Goal: Task Accomplishment & Management: Manage account settings

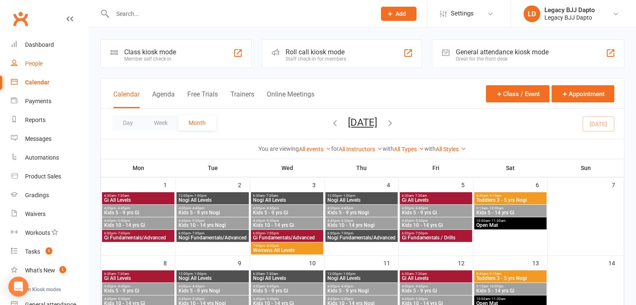
click at [34, 62] on div "People" at bounding box center [34, 63] width 18 height 7
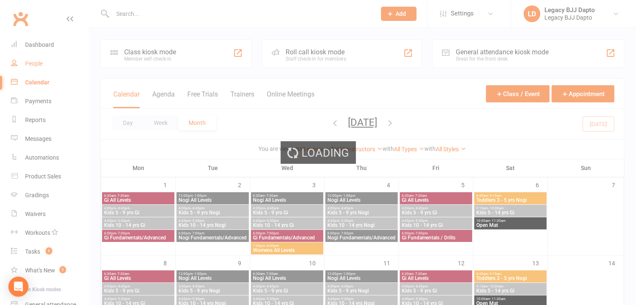
select select "100"
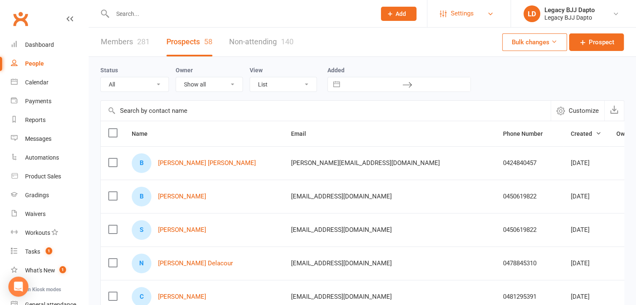
click at [312, 12] on icon at bounding box center [490, 13] width 7 height 7
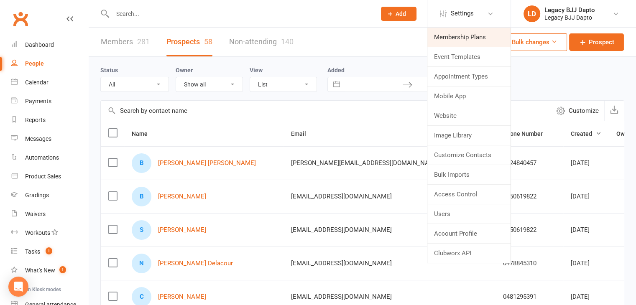
click at [312, 32] on link "Membership Plans" at bounding box center [468, 37] width 83 height 19
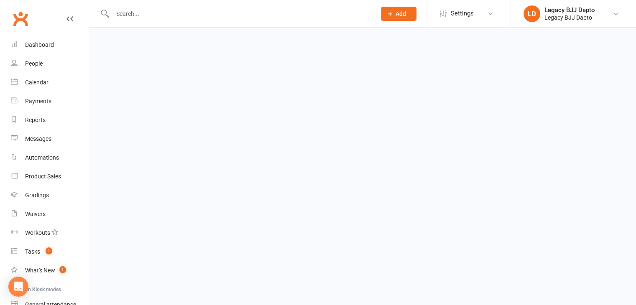
select select "50"
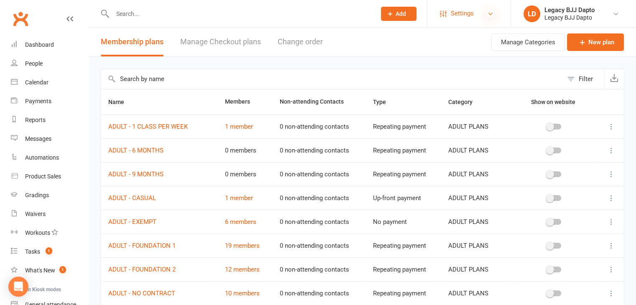
click at [312, 11] on icon at bounding box center [490, 13] width 7 height 7
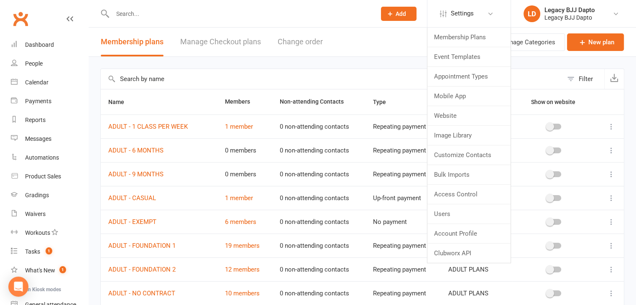
click at [312, 156] on td "0 non-attending contacts" at bounding box center [318, 150] width 93 height 24
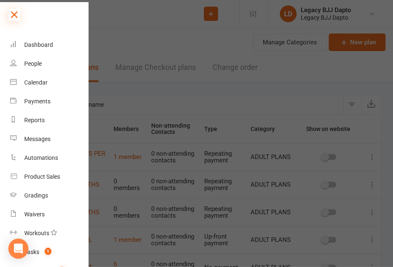
click at [11, 12] on icon at bounding box center [14, 15] width 12 height 12
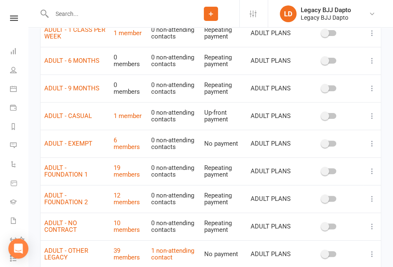
scroll to position [125, 0]
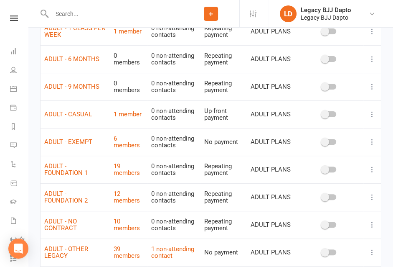
click at [299, 122] on td at bounding box center [329, 114] width 69 height 28
click at [285, 134] on td "ADULT PLANS" at bounding box center [271, 142] width 48 height 28
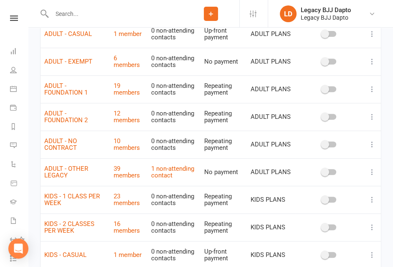
scroll to position [209, 0]
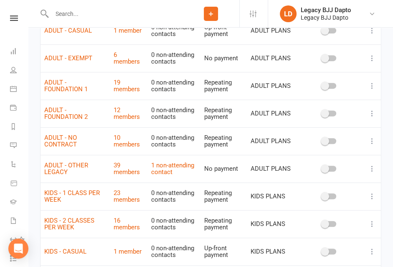
click at [298, 174] on td at bounding box center [329, 196] width 69 height 28
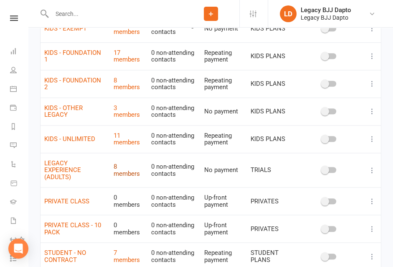
scroll to position [460, 0]
click at [298, 174] on td at bounding box center [329, 200] width 69 height 28
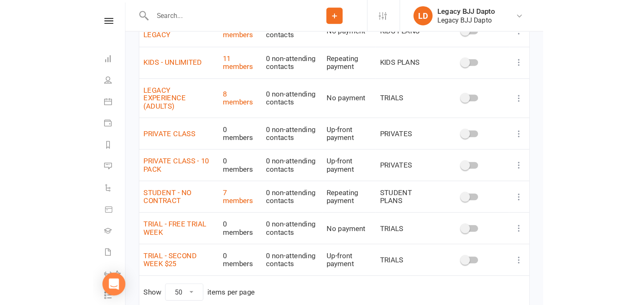
scroll to position [420, 0]
